Goal: Task Accomplishment & Management: Use online tool/utility

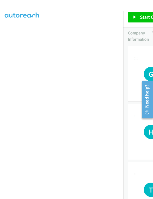
scroll to position [97, 0]
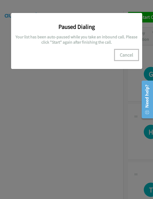
click at [129, 54] on button "Cancel" at bounding box center [126, 55] width 23 height 11
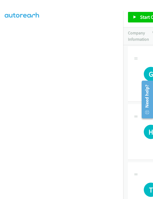
scroll to position [0, 0]
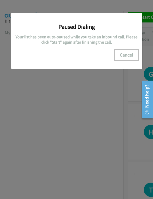
click at [129, 55] on button "Cancel" at bounding box center [126, 55] width 23 height 11
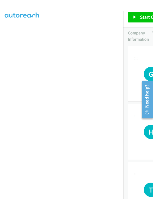
scroll to position [97, 0]
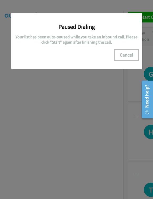
click at [131, 54] on button "Cancel" at bounding box center [126, 55] width 23 height 11
drag, startPoint x: 124, startPoint y: 54, endPoint x: 148, endPoint y: 69, distance: 27.7
click at [125, 55] on button "Cancel" at bounding box center [126, 55] width 23 height 11
click at [128, 54] on button "Cancel" at bounding box center [126, 55] width 23 height 11
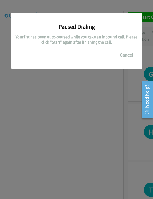
click at [47, 92] on div "Paused Dialing Your list has been auto-paused while you take an inbound call. P…" at bounding box center [76, 102] width 153 height 194
click at [128, 57] on button "Cancel" at bounding box center [126, 55] width 23 height 11
click at [131, 54] on button "Cancel" at bounding box center [126, 55] width 23 height 11
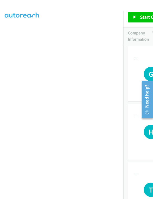
scroll to position [0, 0]
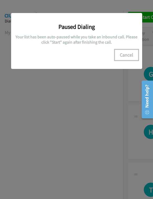
click at [128, 55] on button "Cancel" at bounding box center [126, 55] width 23 height 11
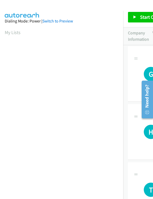
scroll to position [97, 0]
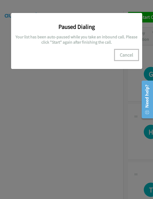
click at [125, 55] on button "Cancel" at bounding box center [126, 55] width 23 height 11
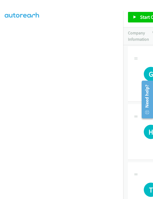
scroll to position [0, 0]
